Goal: Information Seeking & Learning: Learn about a topic

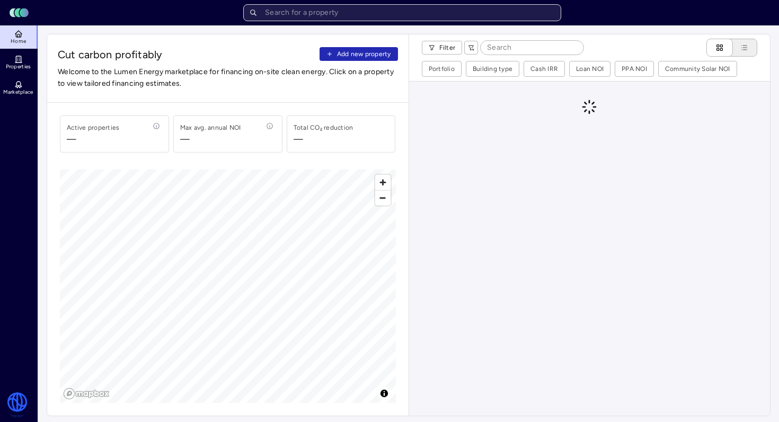
click at [327, 14] on input "text" at bounding box center [402, 12] width 318 height 17
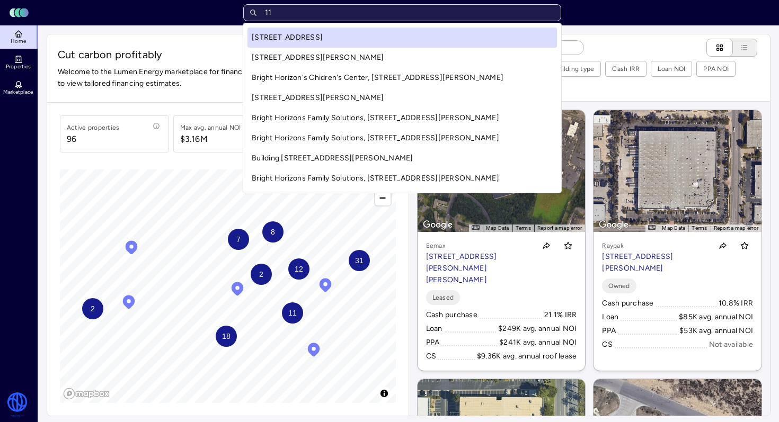
type input "o"
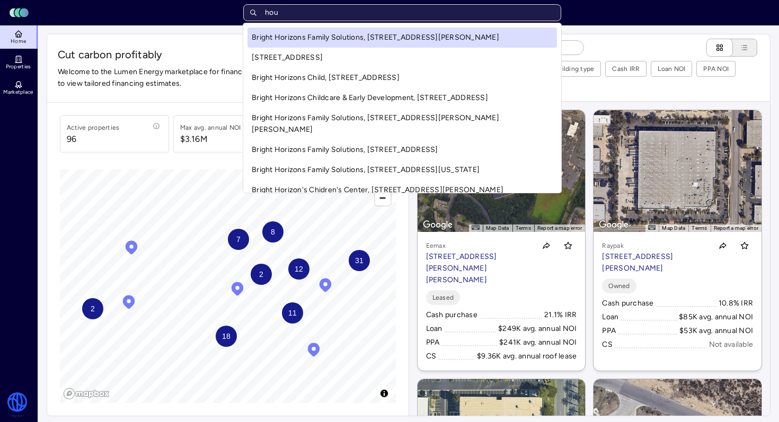
type input "[PERSON_NAME]"
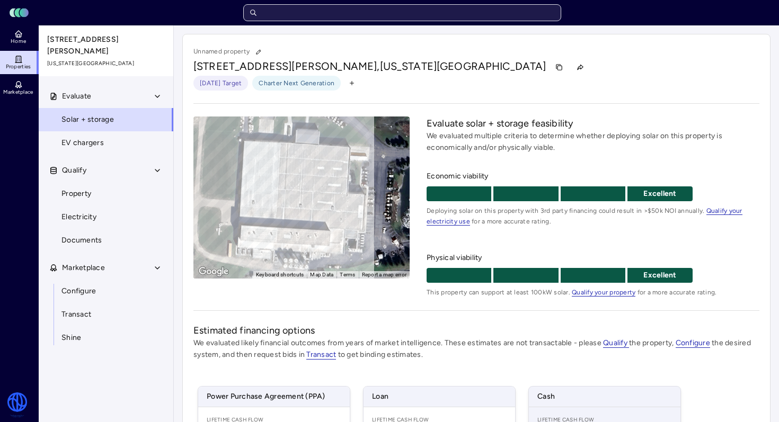
scroll to position [178, 0]
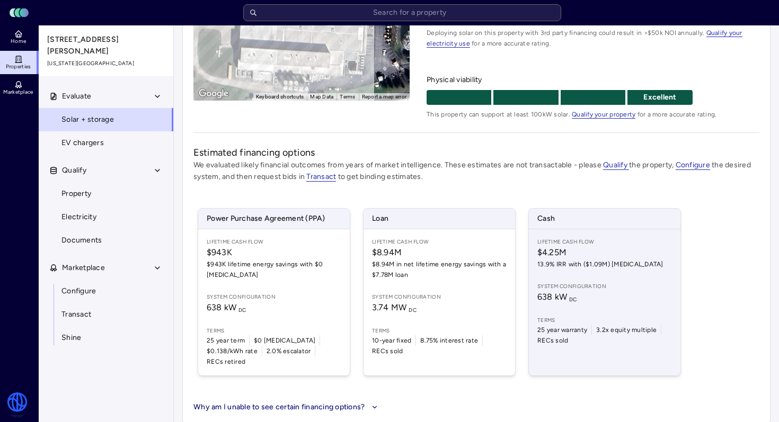
click at [590, 296] on span "638 kW DC" at bounding box center [604, 297] width 135 height 13
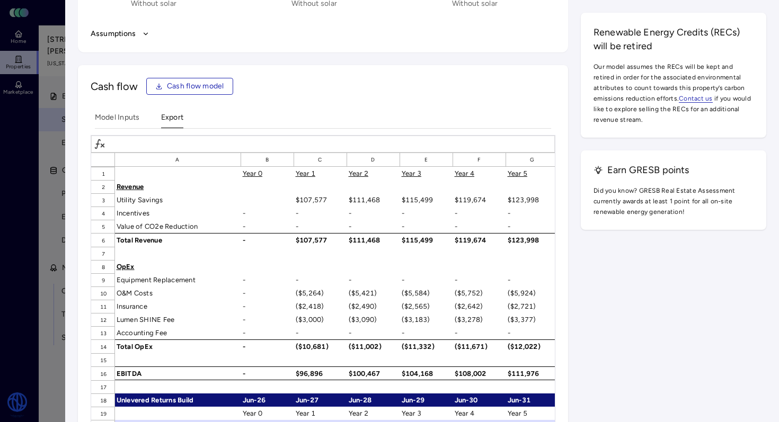
scroll to position [1497, 0]
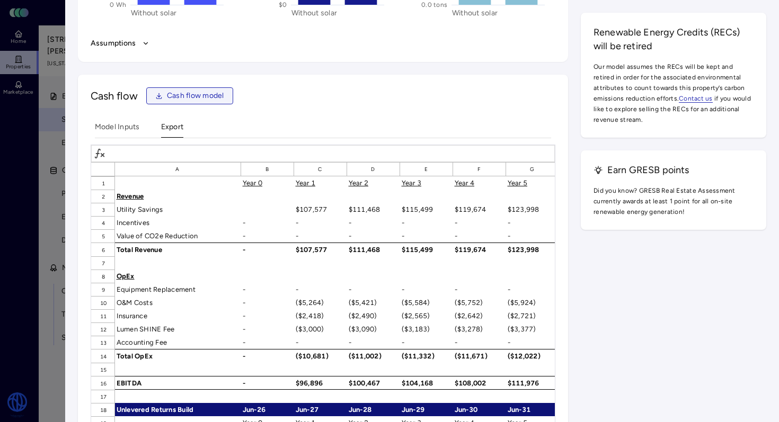
click at [201, 101] on span "Cash flow model" at bounding box center [195, 96] width 57 height 12
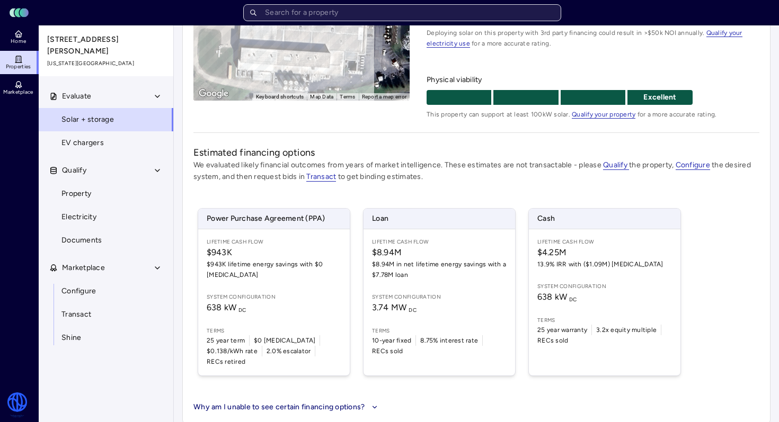
click at [326, 14] on input "text" at bounding box center [402, 12] width 318 height 17
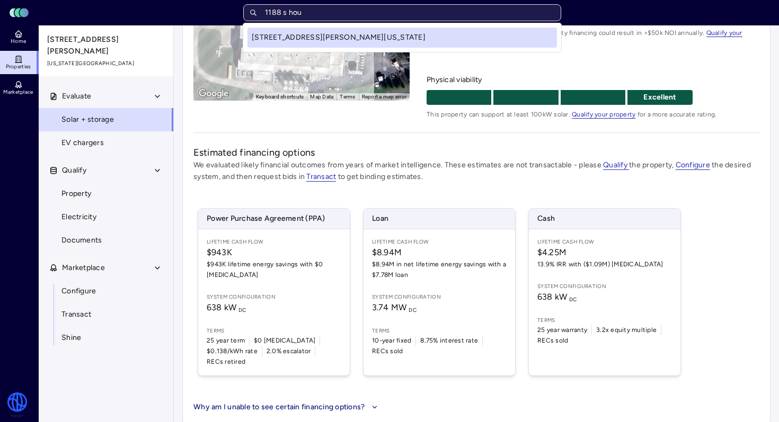
type input "1188 s [PERSON_NAME]"
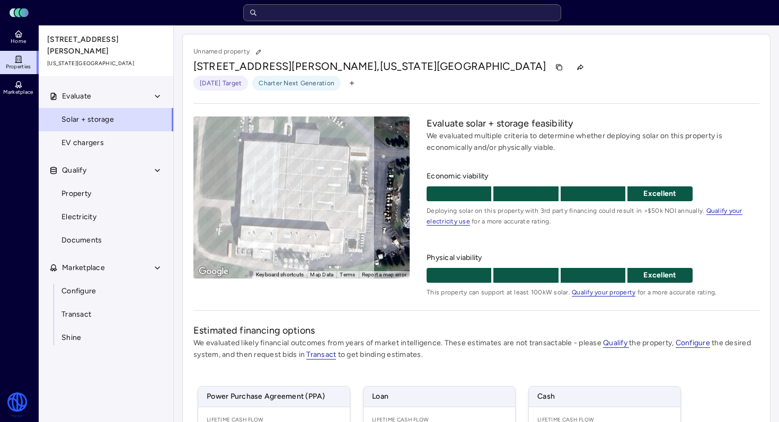
click at [310, 84] on span "Charter Next Generation" at bounding box center [297, 83] width 76 height 11
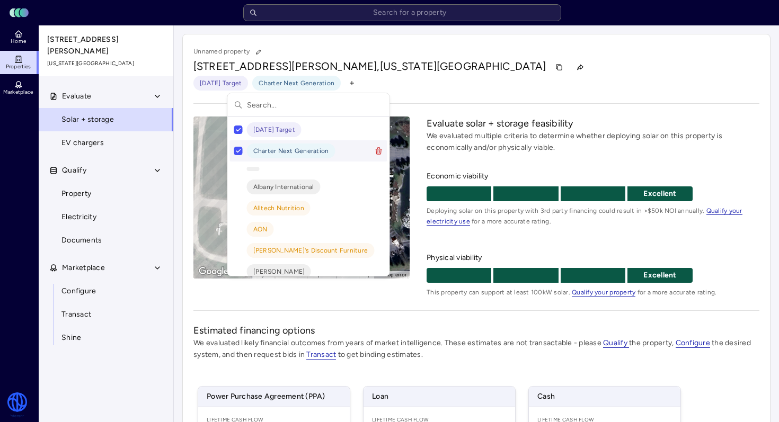
click at [236, 153] on button "Suggestions" at bounding box center [238, 151] width 8 height 8
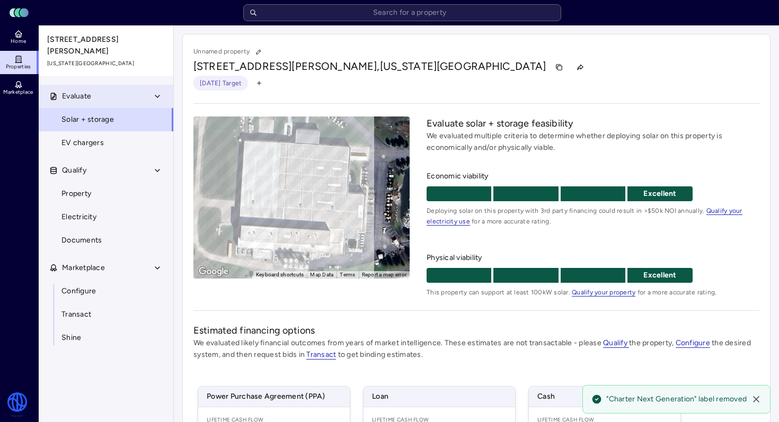
click at [125, 88] on button "Evaluate" at bounding box center [107, 96] width 136 height 23
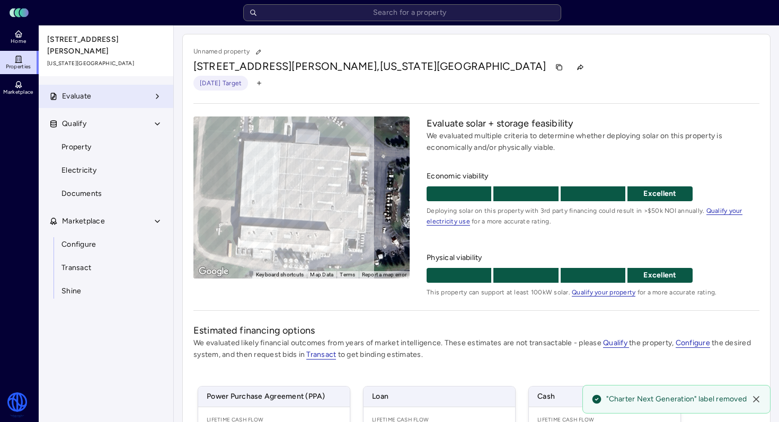
click at [124, 88] on button "Evaluate" at bounding box center [107, 96] width 136 height 23
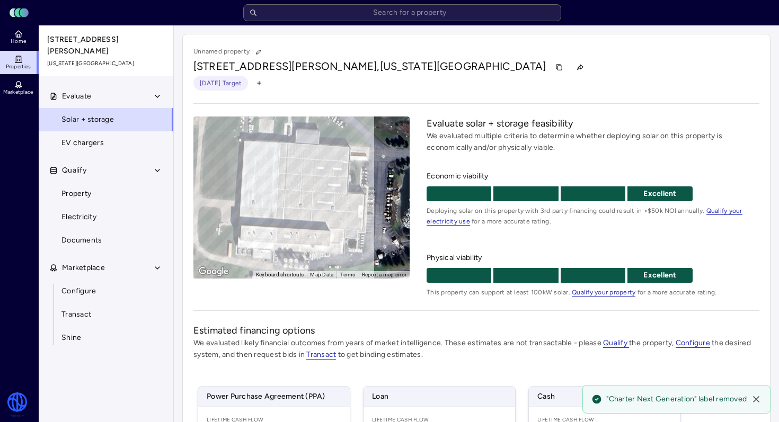
click at [19, 58] on icon at bounding box center [19, 58] width 1 height 0
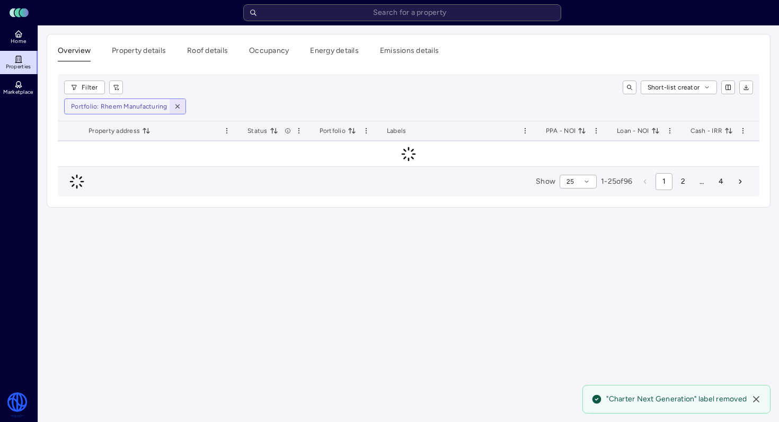
click at [177, 105] on icon "button" at bounding box center [177, 107] width 4 height 4
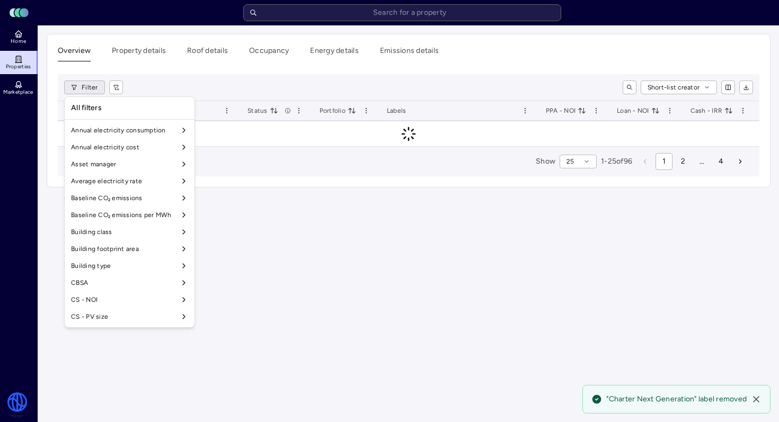
click at [96, 86] on html "Toggle Sidebar Lumen Energy Logo Home Properties Marketplace Watershed [PERSON_…" at bounding box center [389, 211] width 779 height 422
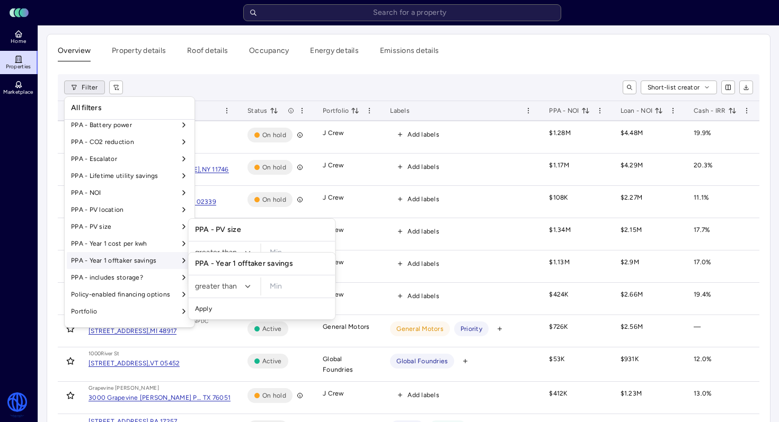
scroll to position [788, 0]
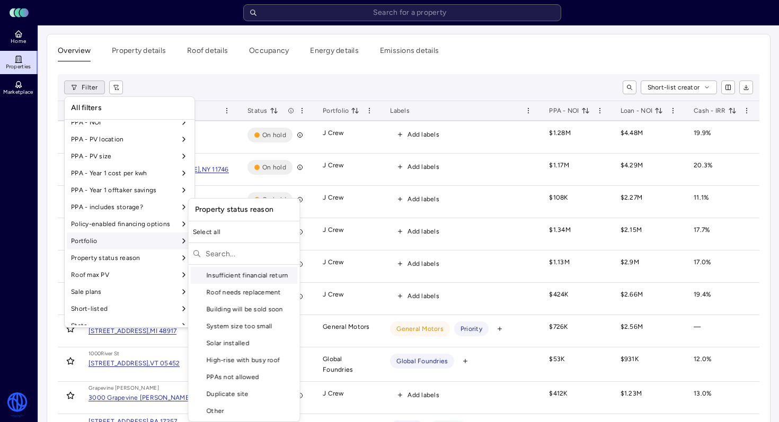
click at [150, 246] on div "Portfolio" at bounding box center [130, 241] width 126 height 17
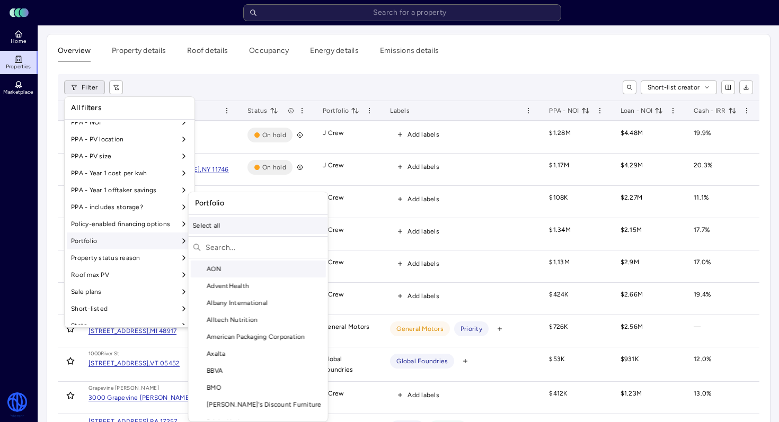
click at [217, 227] on div "Select all" at bounding box center [258, 225] width 139 height 17
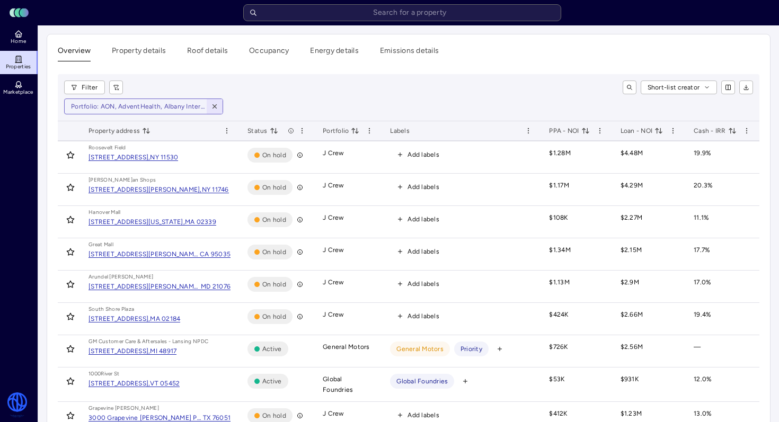
drag, startPoint x: 210, startPoint y: 105, endPoint x: 192, endPoint y: 104, distance: 18.6
click at [211, 105] on icon "button" at bounding box center [214, 106] width 7 height 7
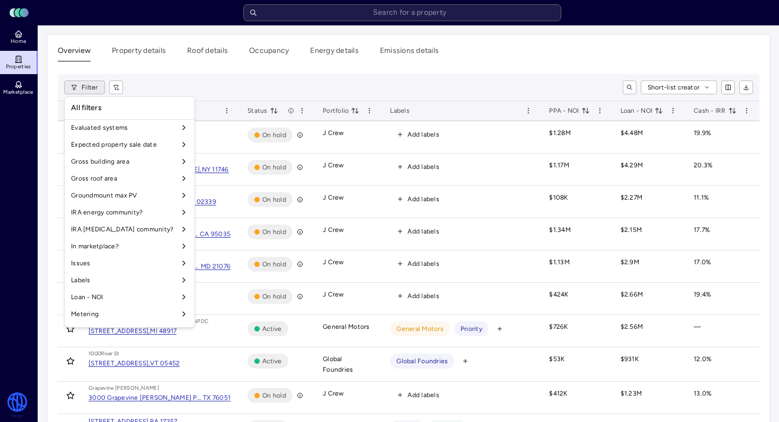
scroll to position [788, 0]
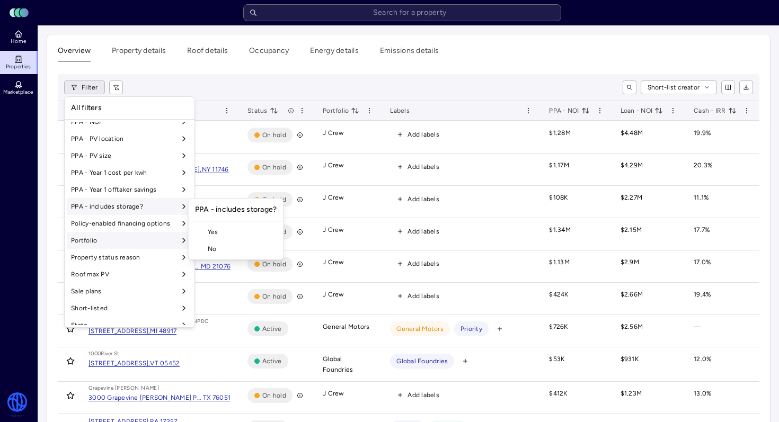
click at [143, 235] on div "Portfolio" at bounding box center [130, 240] width 126 height 17
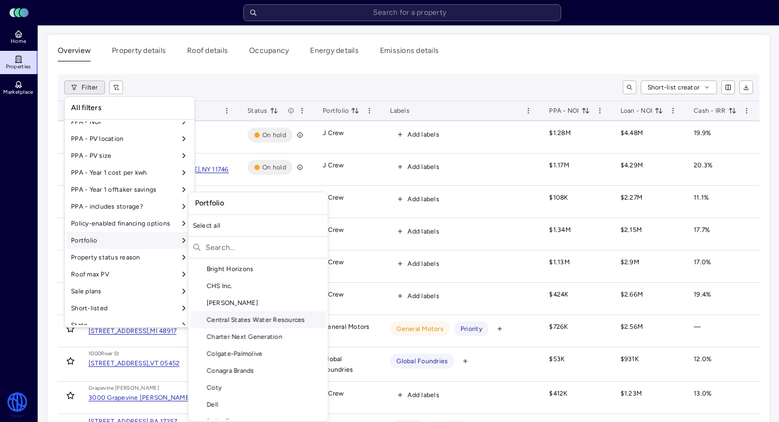
scroll to position [224, 0]
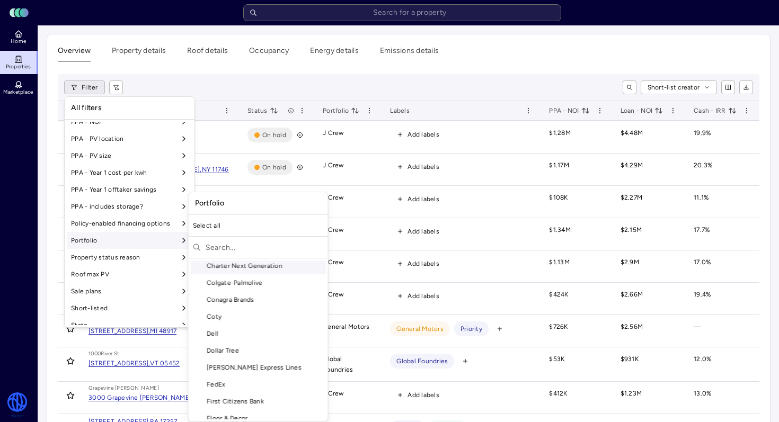
click at [251, 265] on div "Charter Next Generation" at bounding box center [258, 265] width 135 height 17
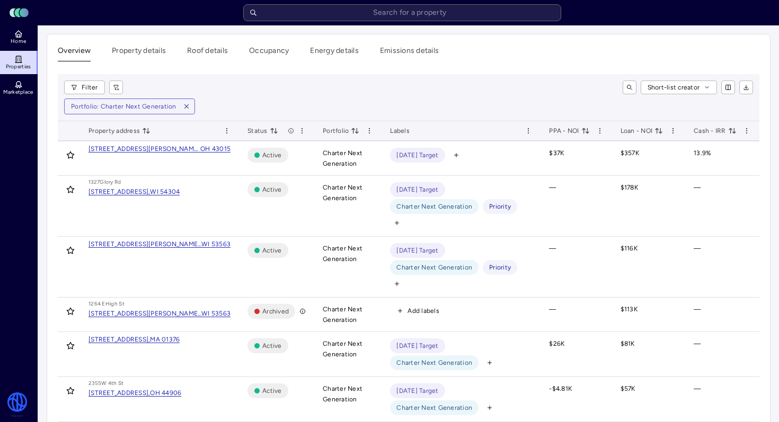
click at [730, 130] on icon "toggle sorting" at bounding box center [732, 131] width 8 height 8
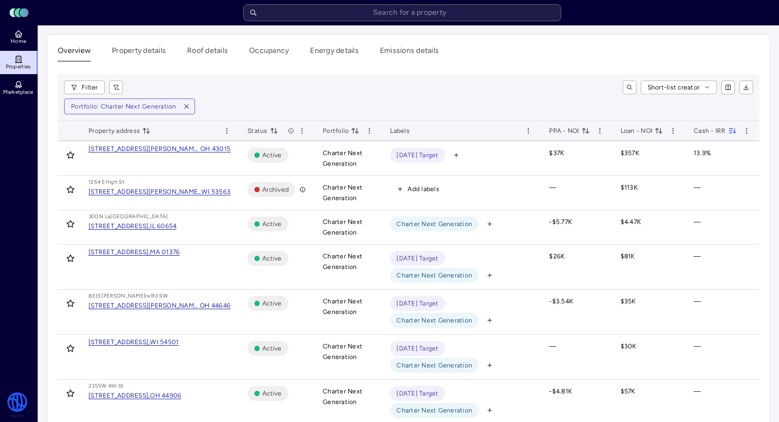
click at [732, 133] on icon "toggle sorting" at bounding box center [732, 131] width 8 height 8
click at [730, 129] on icon "toggle sorting" at bounding box center [732, 131] width 8 height 8
click at [733, 131] on icon "toggle sorting" at bounding box center [733, 130] width 3 height 5
click at [589, 135] on span "PPA - NOI" at bounding box center [569, 131] width 40 height 11
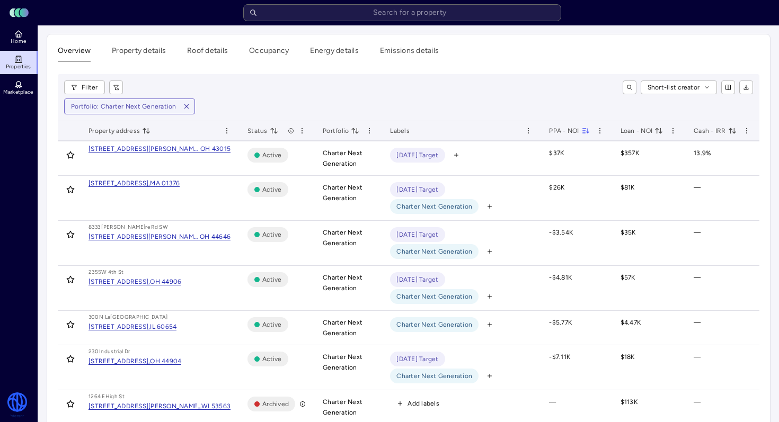
click at [722, 131] on span "Cash - IRR" at bounding box center [715, 131] width 43 height 11
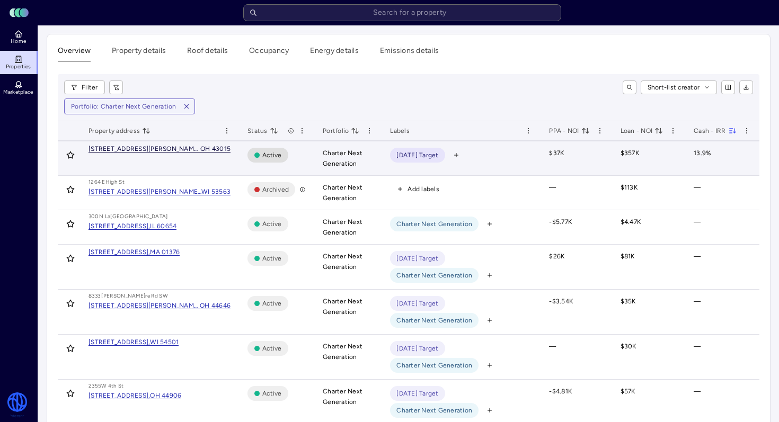
click at [138, 149] on div "[STREET_ADDRESS][PERSON_NAME][US_STATE]," at bounding box center [144, 149] width 112 height 6
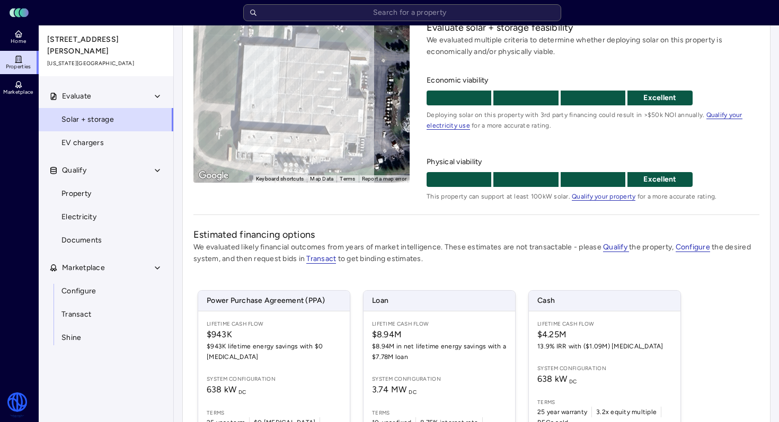
scroll to position [54, 0]
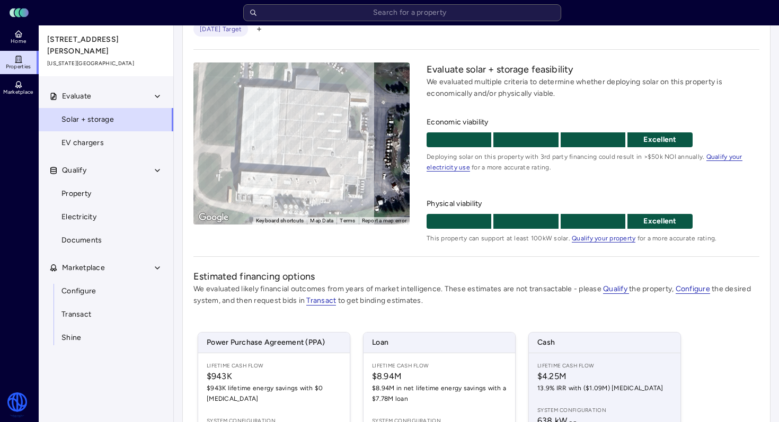
click at [579, 358] on div "Lifetime Cash Flow $4.25M 13.9% IRR with ($1.09M) [MEDICAL_DATA] System configu…" at bounding box center [605, 426] width 152 height 146
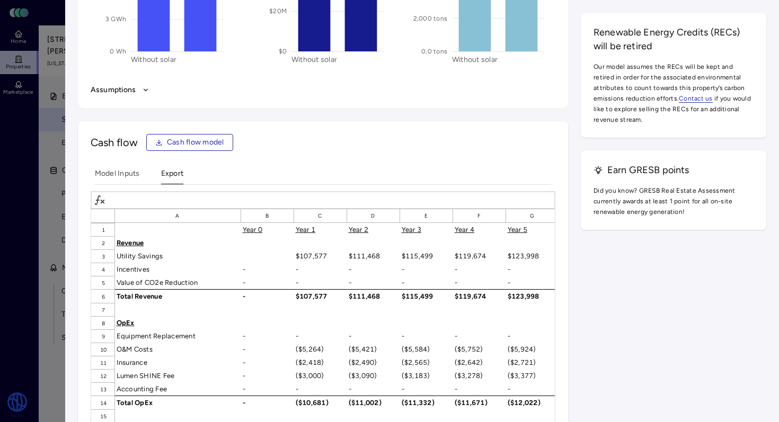
scroll to position [1433, 0]
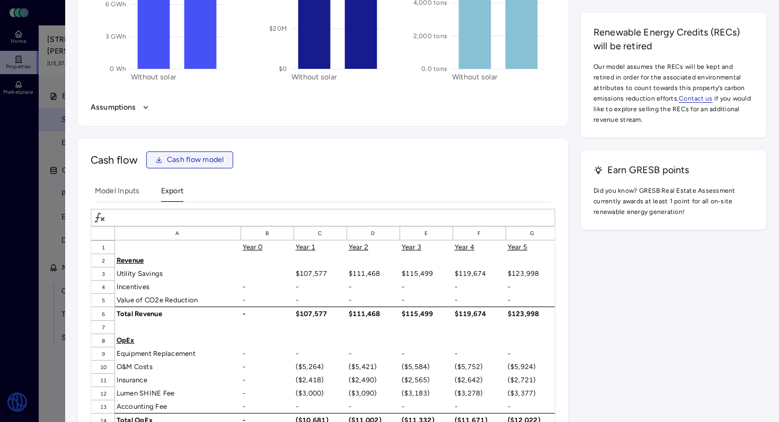
click at [211, 162] on span "Cash flow model" at bounding box center [195, 160] width 57 height 12
click at [665, 252] on div "Impact over system lifetime Energy imports 5% 0 Wh 3 GWh 6 GWh 9 GWh 12 GWh 15 …" at bounding box center [422, 199] width 689 height 786
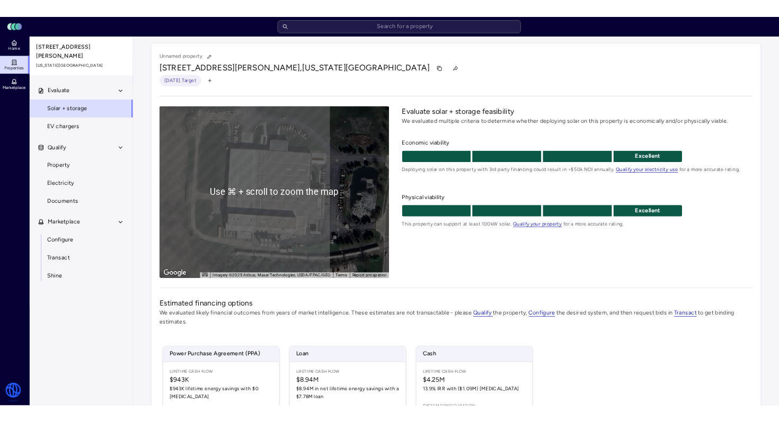
scroll to position [136, 0]
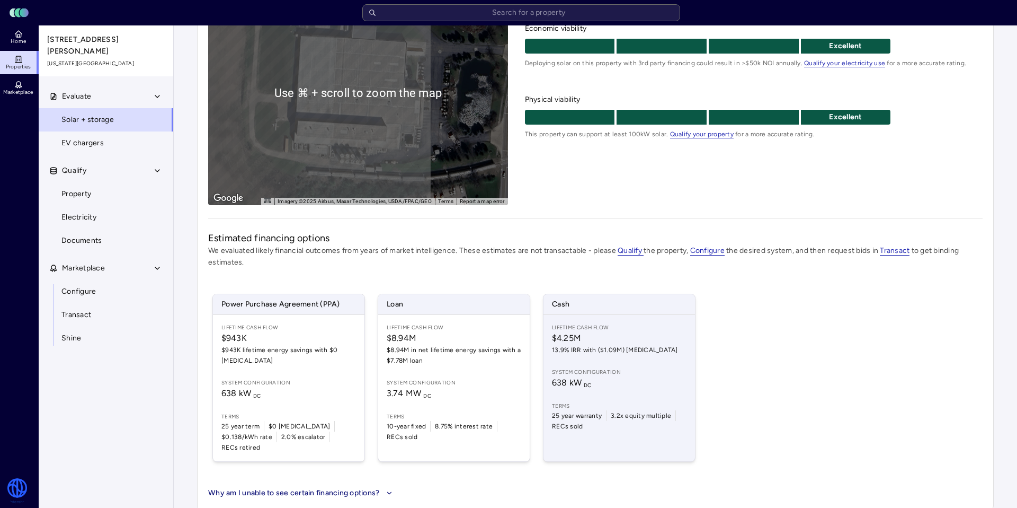
click at [597, 364] on div "Lifetime Cash Flow $4.25M 13.9% IRR with ($1.09M) [MEDICAL_DATA] System configu…" at bounding box center [620, 388] width 152 height 146
